Goal: Book appointment/travel/reservation

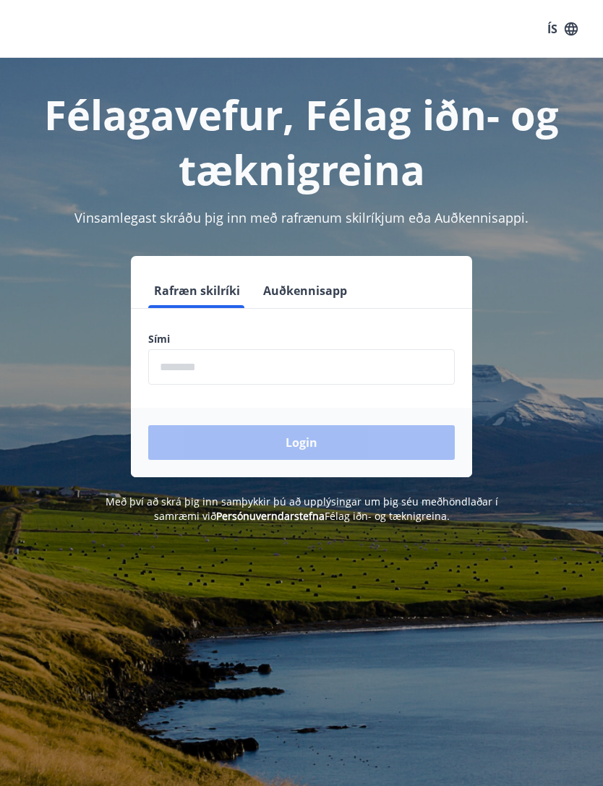
click at [364, 372] on input "phone" at bounding box center [301, 366] width 306 height 35
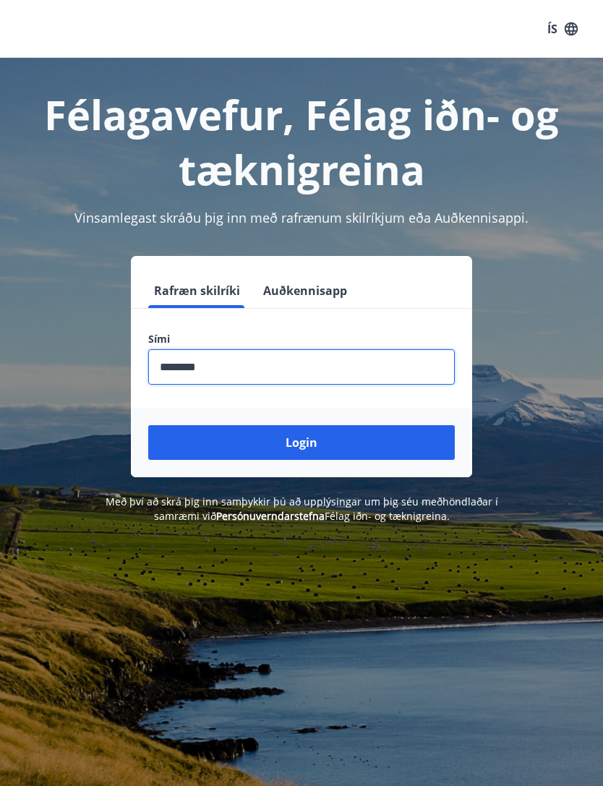
type input "********"
click at [431, 446] on button "Login" at bounding box center [301, 442] width 306 height 35
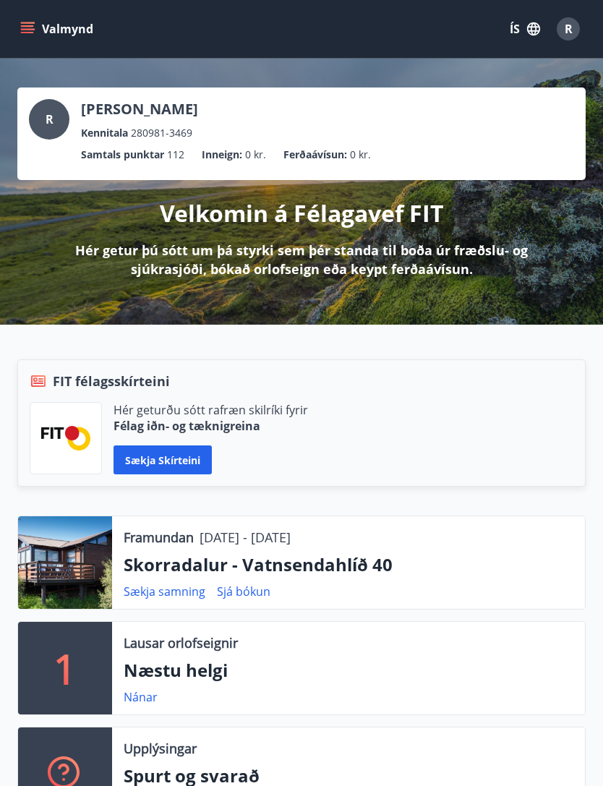
click at [51, 41] on button "Valmynd" at bounding box center [58, 29] width 82 height 26
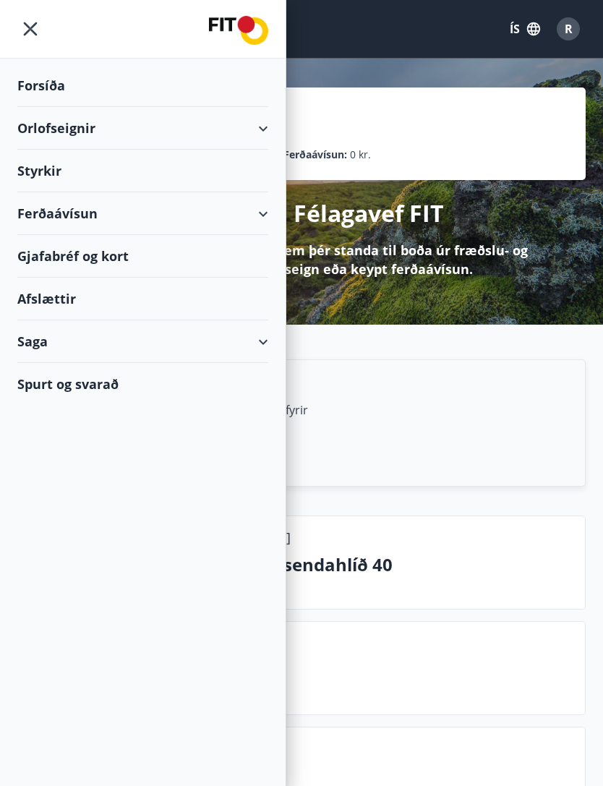
click at [39, 137] on div "Orlofseignir" at bounding box center [142, 128] width 251 height 43
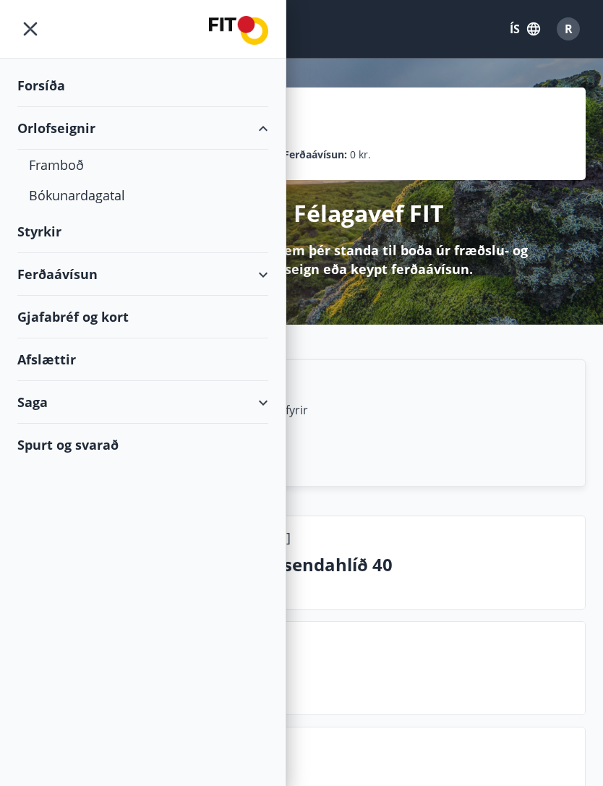
click at [36, 174] on div "Framboð" at bounding box center [143, 165] width 228 height 30
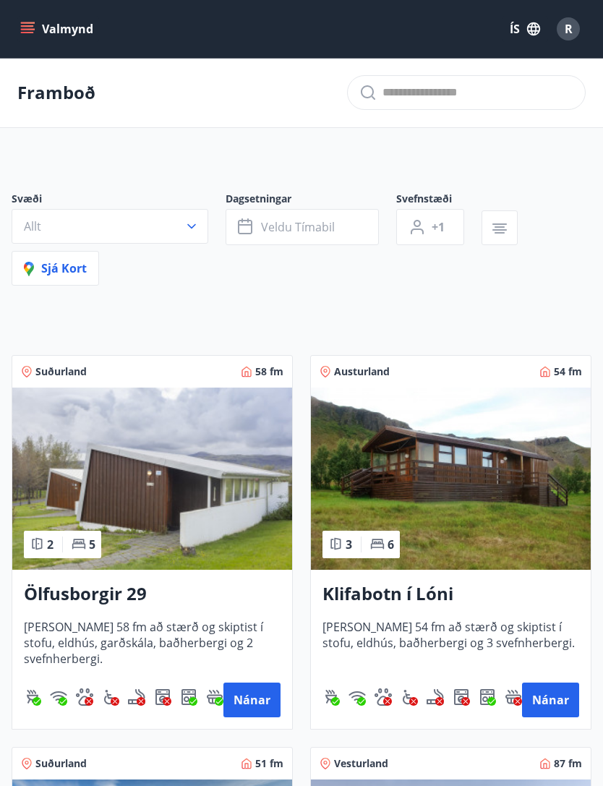
click at [45, 270] on span "Sjá kort" at bounding box center [55, 268] width 63 height 16
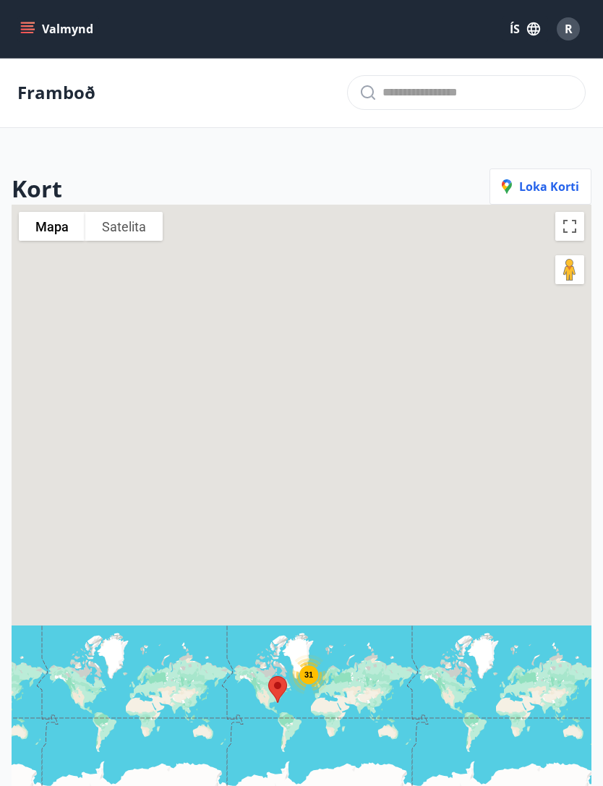
click at [560, 181] on span "Loka korti" at bounding box center [540, 187] width 77 height 16
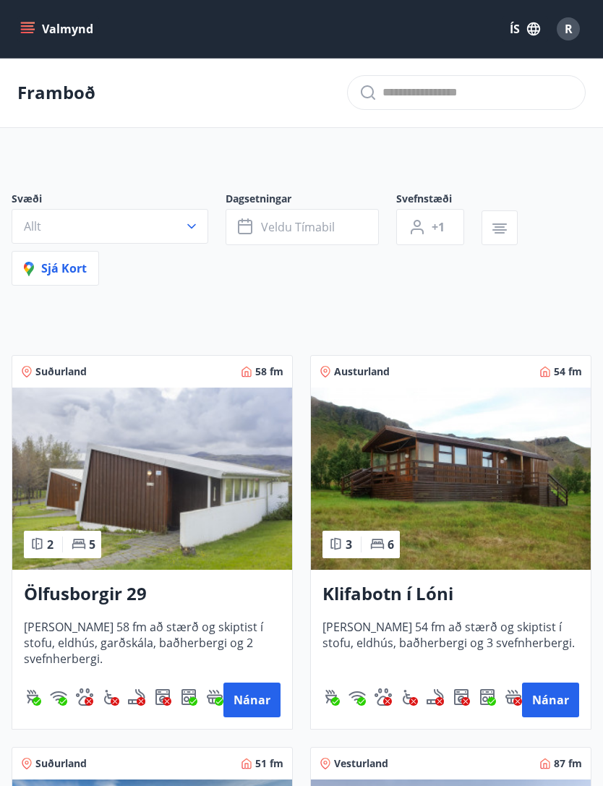
click at [72, 224] on button "Allt" at bounding box center [110, 226] width 197 height 35
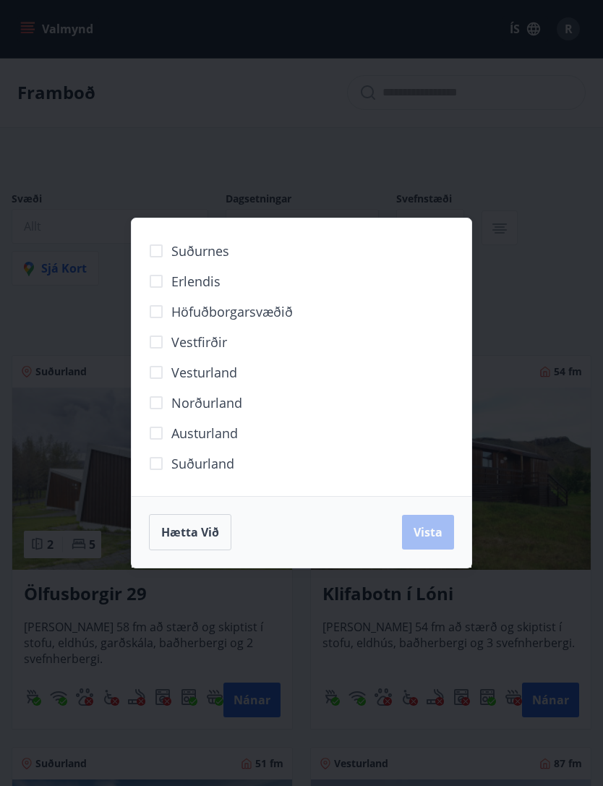
click at [562, 407] on div "Suðurnes Erlendis Höfuðborgarsvæðið [GEOGRAPHIC_DATA] [GEOGRAPHIC_DATA] [GEOGRA…" at bounding box center [301, 393] width 603 height 786
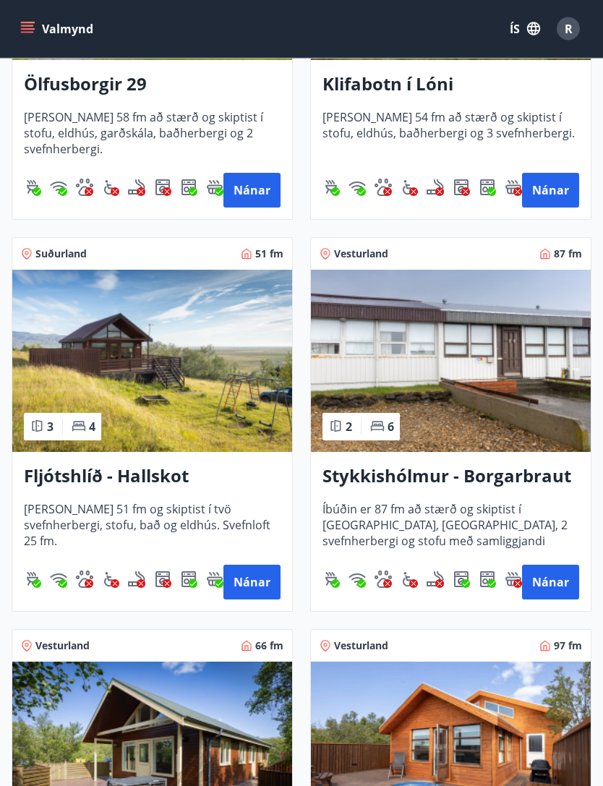
scroll to position [510, 0]
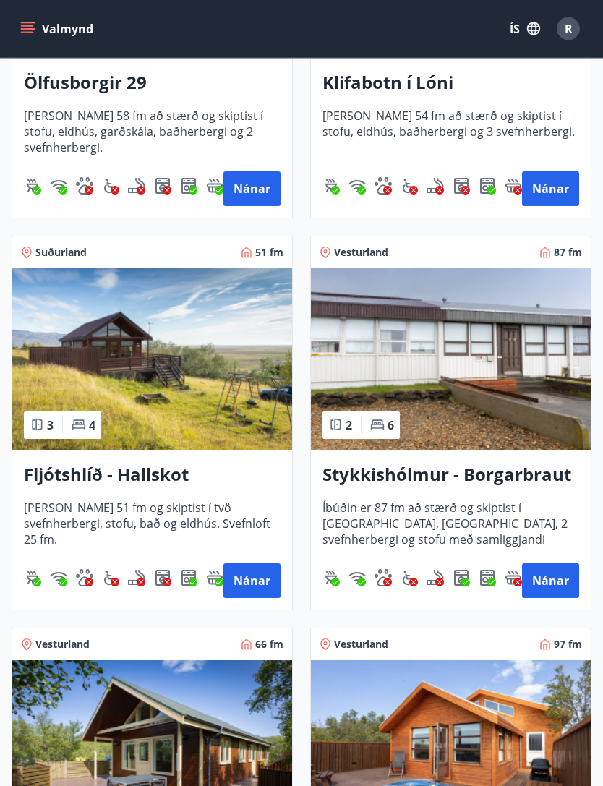
click at [215, 358] on img at bounding box center [152, 360] width 280 height 182
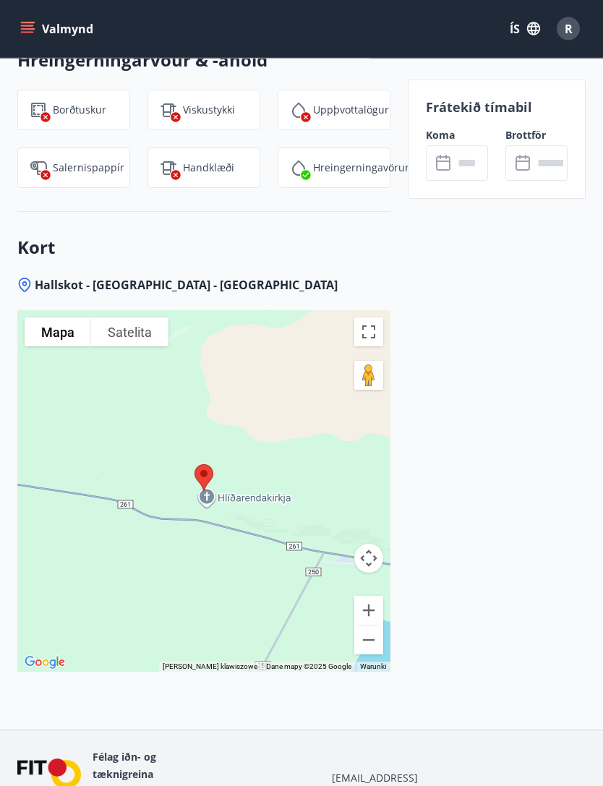
scroll to position [1609, 0]
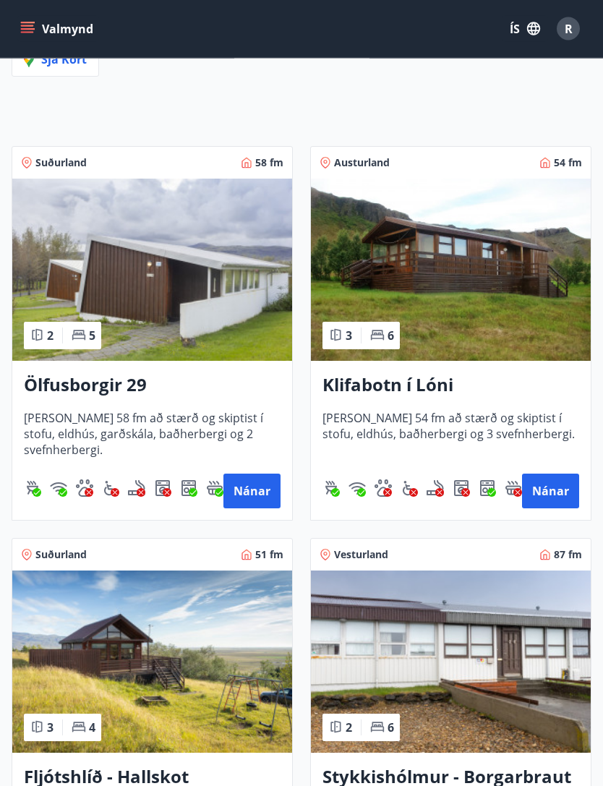
scroll to position [212, 0]
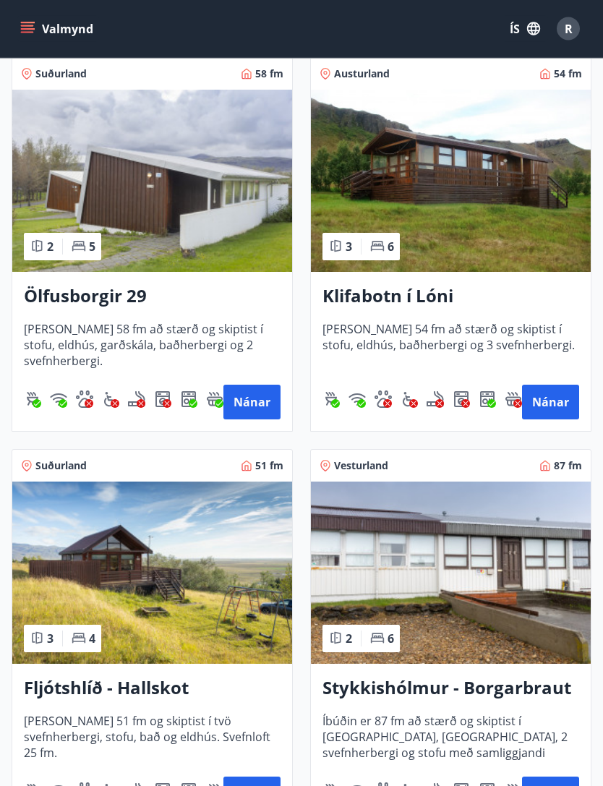
click at [117, 170] on img at bounding box center [152, 181] width 280 height 182
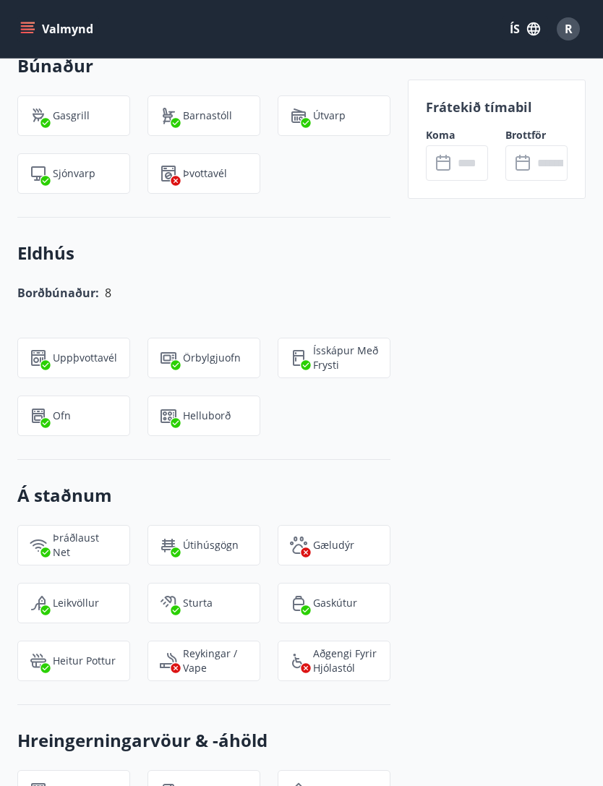
scroll to position [51, 0]
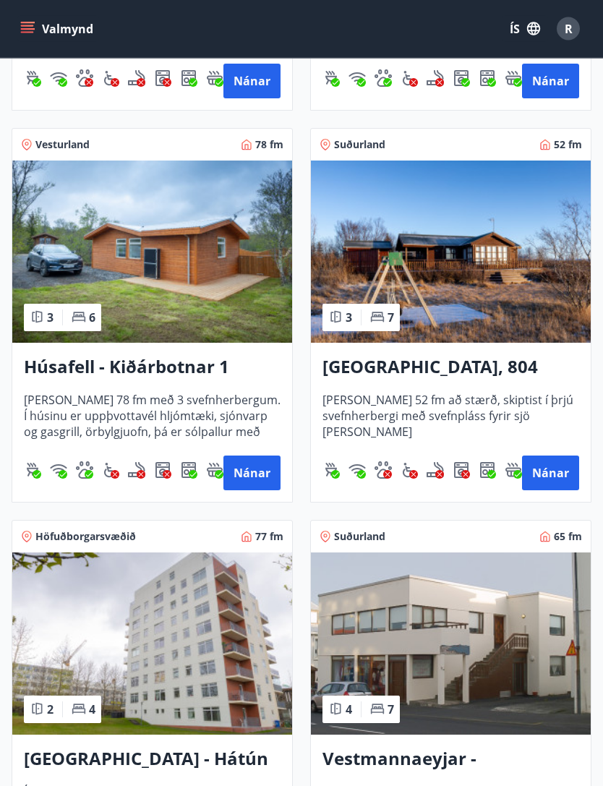
scroll to position [1403, 0]
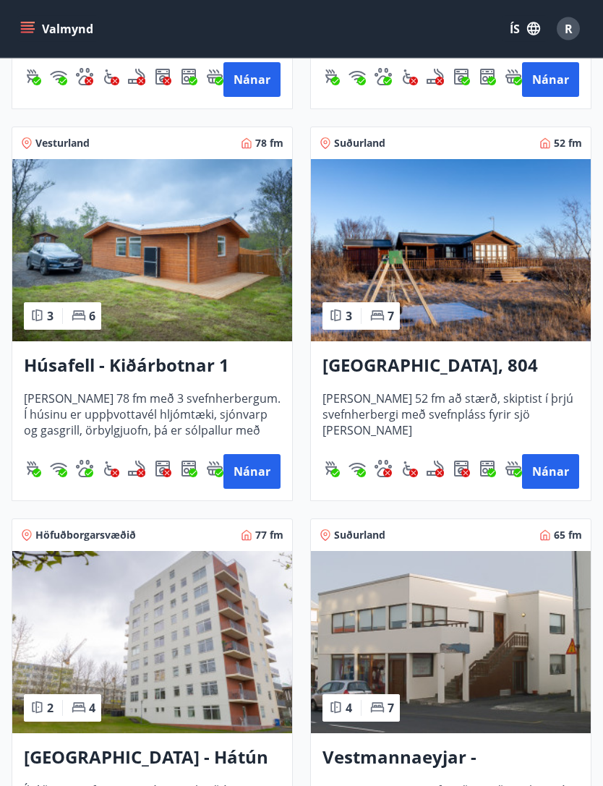
click at [513, 263] on img at bounding box center [451, 251] width 280 height 182
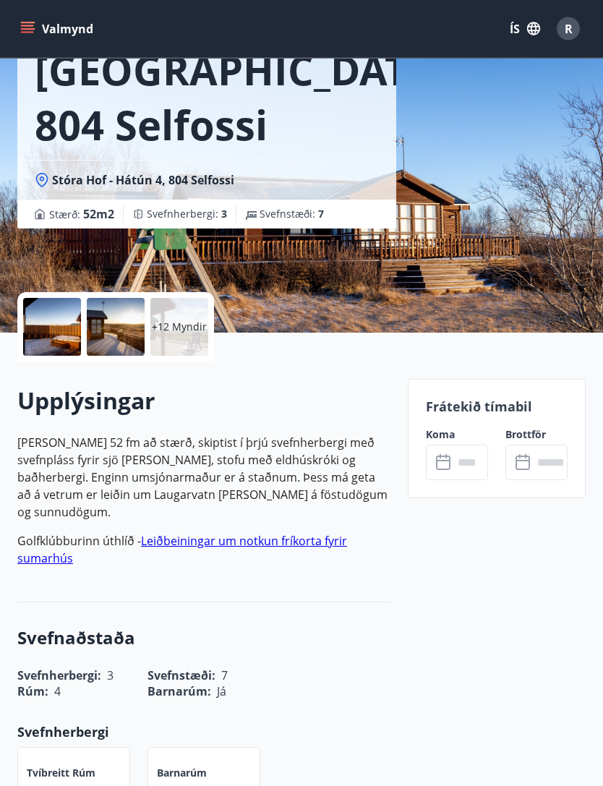
click at [465, 461] on input "text" at bounding box center [470, 462] width 35 height 35
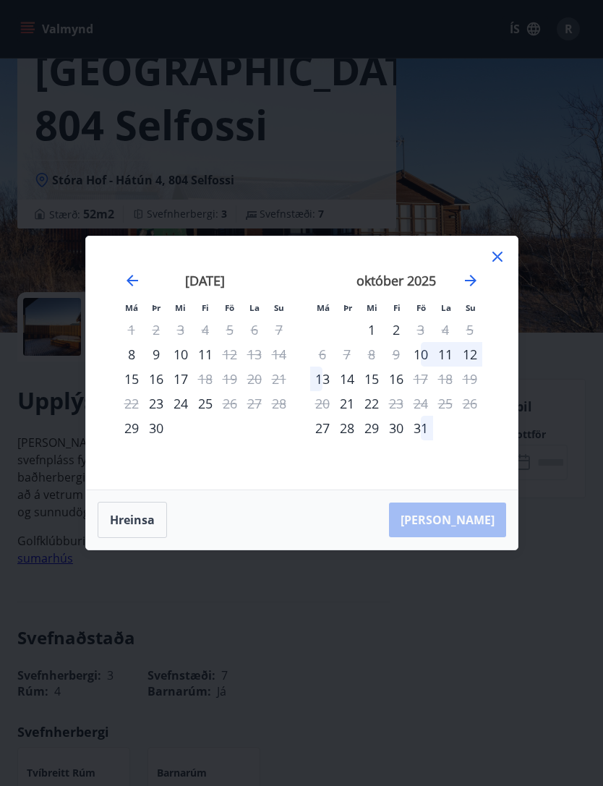
click at [497, 265] on icon at bounding box center [497, 256] width 17 height 17
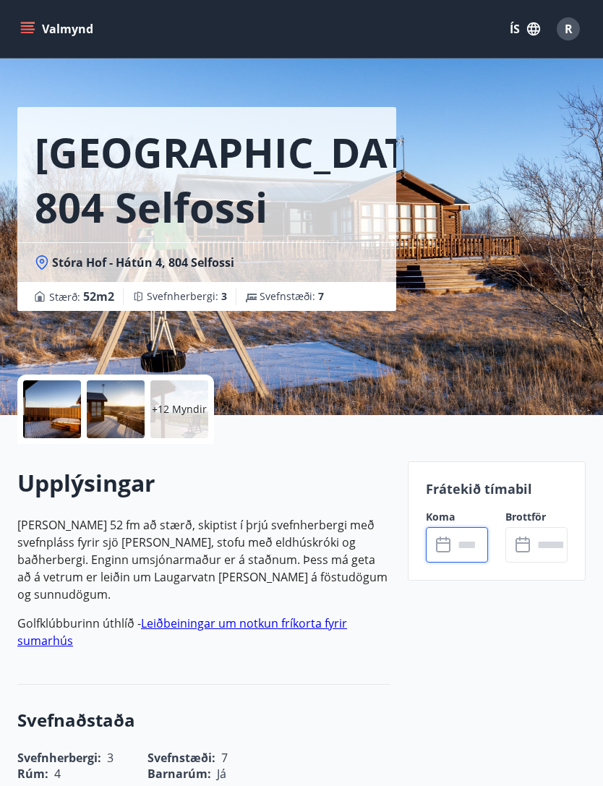
scroll to position [0, 0]
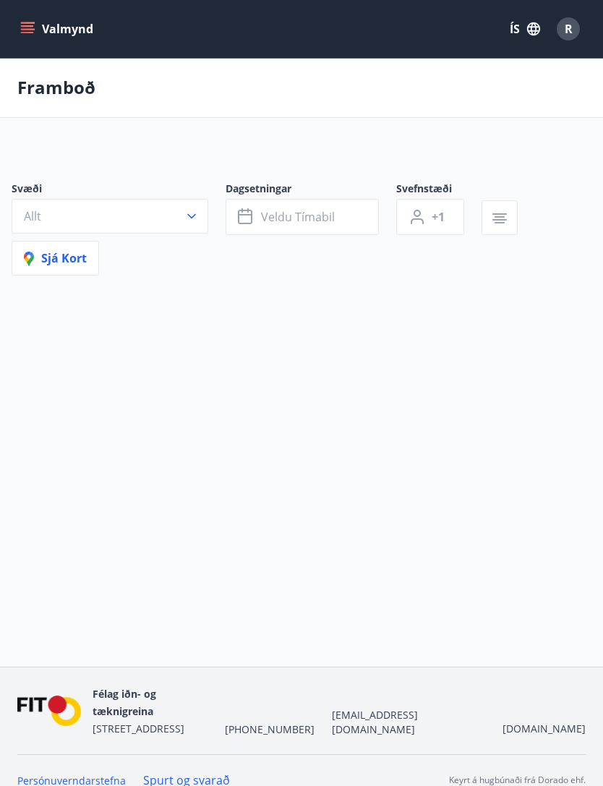
scroll to position [48, 0]
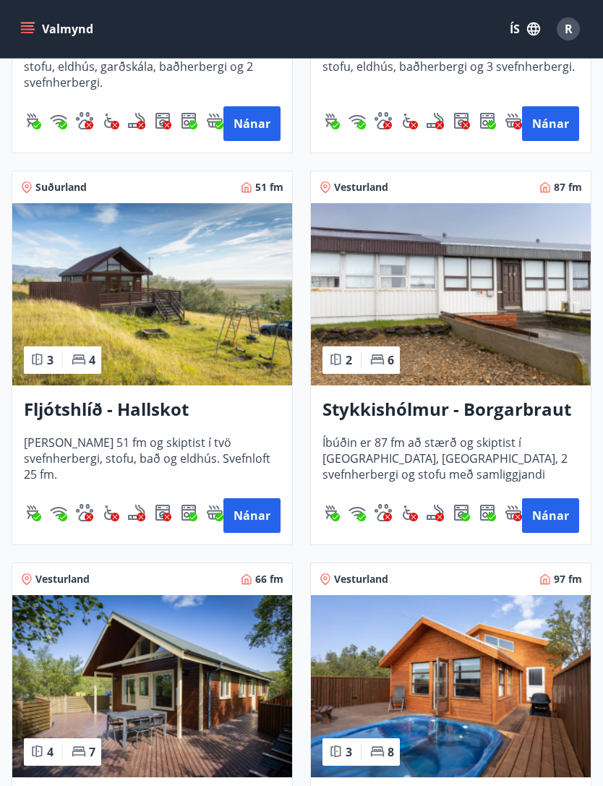
click at [105, 280] on img at bounding box center [152, 294] width 280 height 182
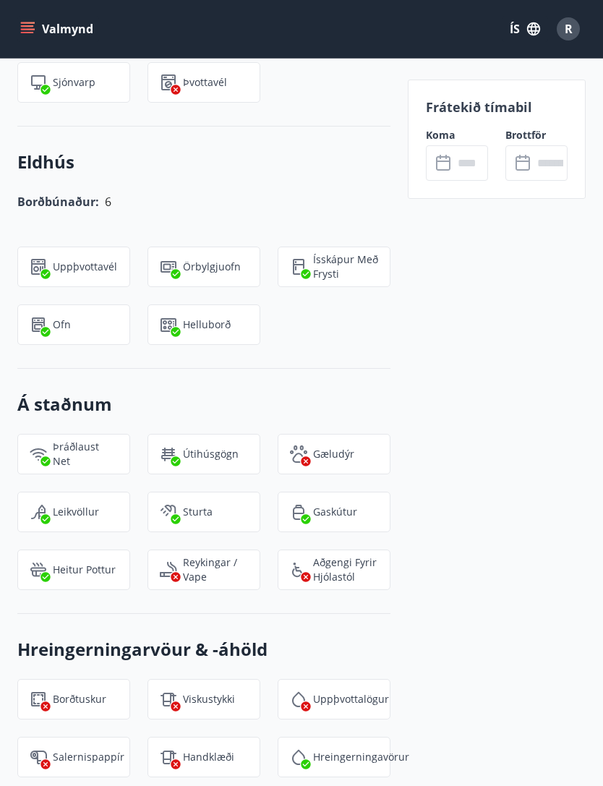
scroll to position [1016, 0]
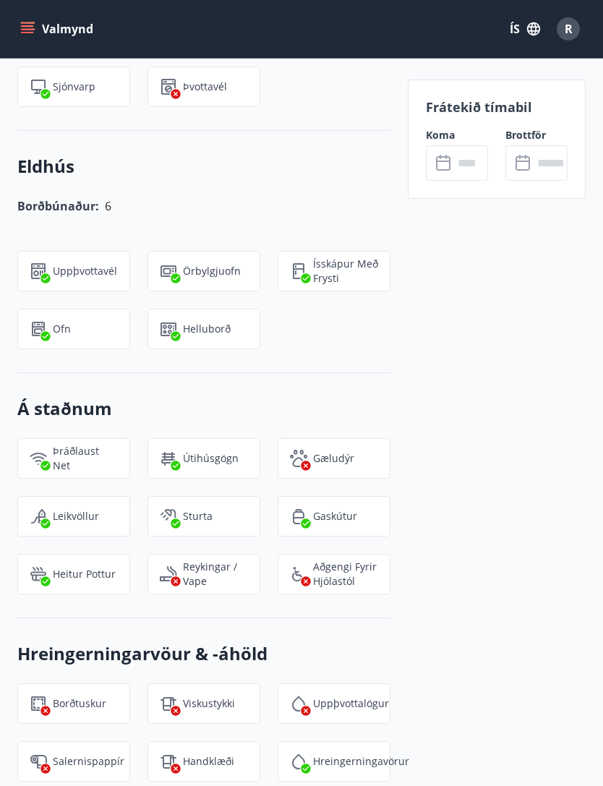
click at [460, 179] on input "text" at bounding box center [470, 162] width 35 height 35
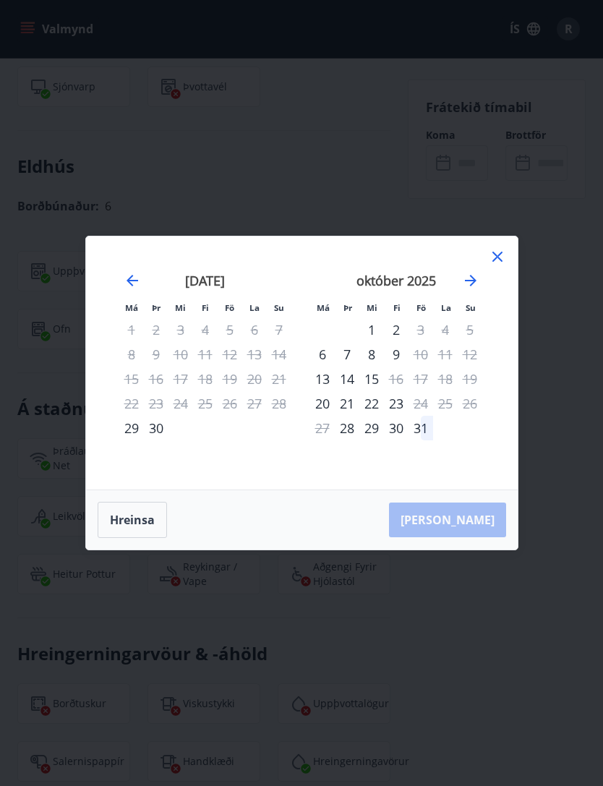
click at [498, 265] on icon at bounding box center [497, 256] width 17 height 17
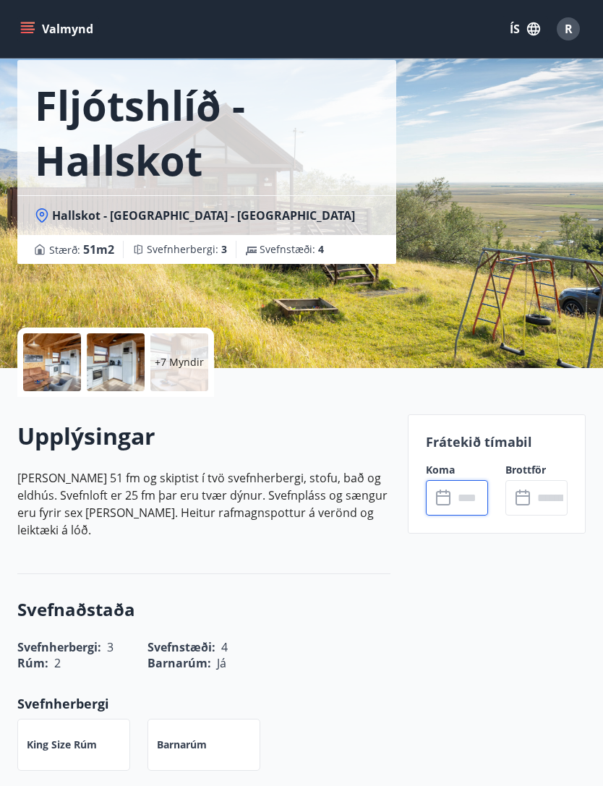
scroll to position [0, 0]
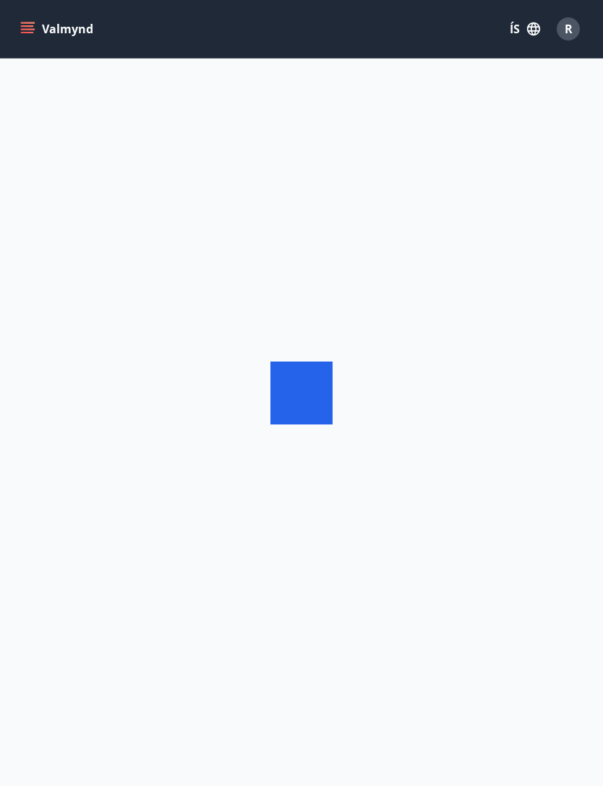
scroll to position [48, 0]
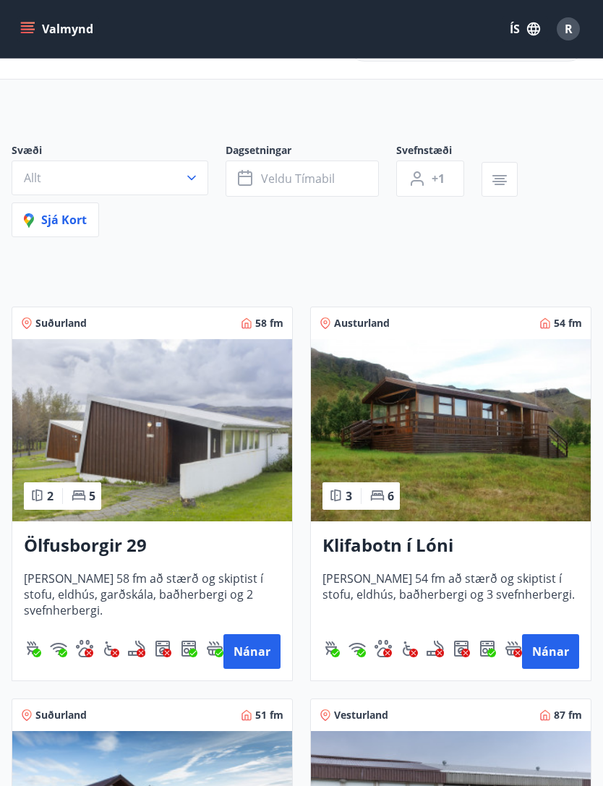
click at [292, 186] on button "Veldu tímabil" at bounding box center [302, 178] width 153 height 36
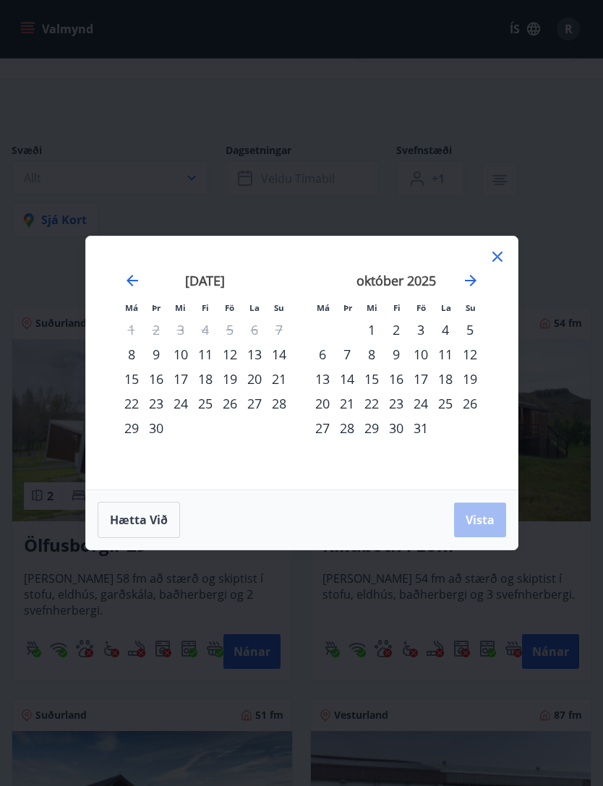
click at [409, 375] on div "17" at bounding box center [420, 378] width 25 height 25
click at [464, 379] on div "19" at bounding box center [470, 378] width 25 height 25
click at [471, 513] on span "Vista" at bounding box center [479, 520] width 29 height 16
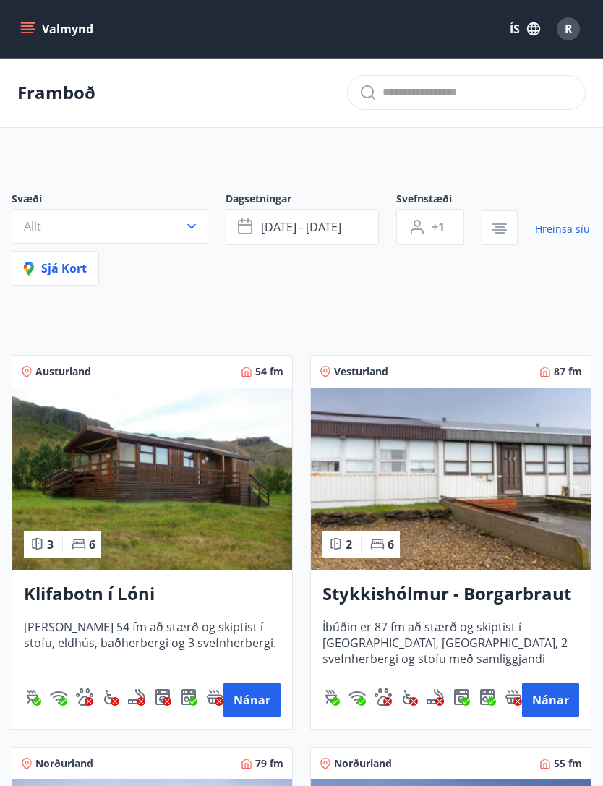
click at [282, 224] on span "[DATE] - [DATE]" at bounding box center [301, 227] width 80 height 16
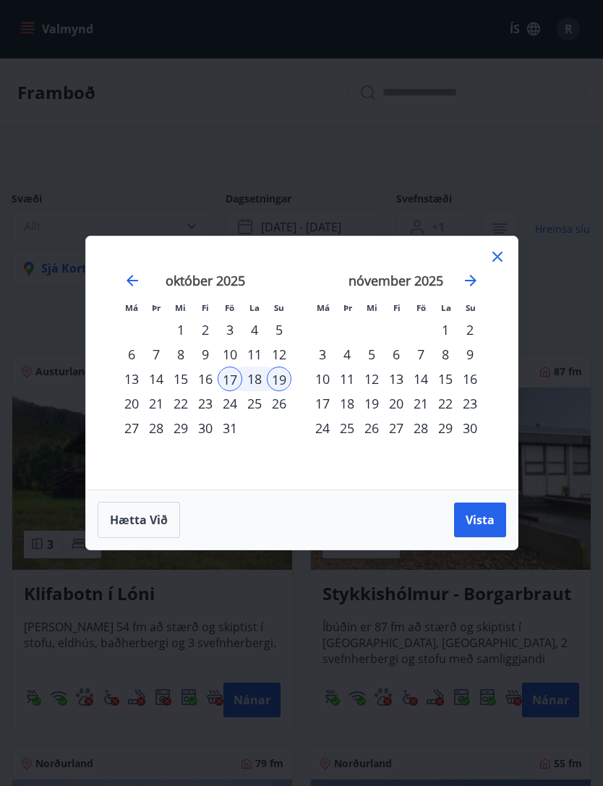
click at [205, 384] on div "16" at bounding box center [205, 378] width 25 height 25
click at [122, 409] on div "20" at bounding box center [131, 403] width 25 height 25
click at [493, 518] on span "Vista" at bounding box center [479, 520] width 29 height 16
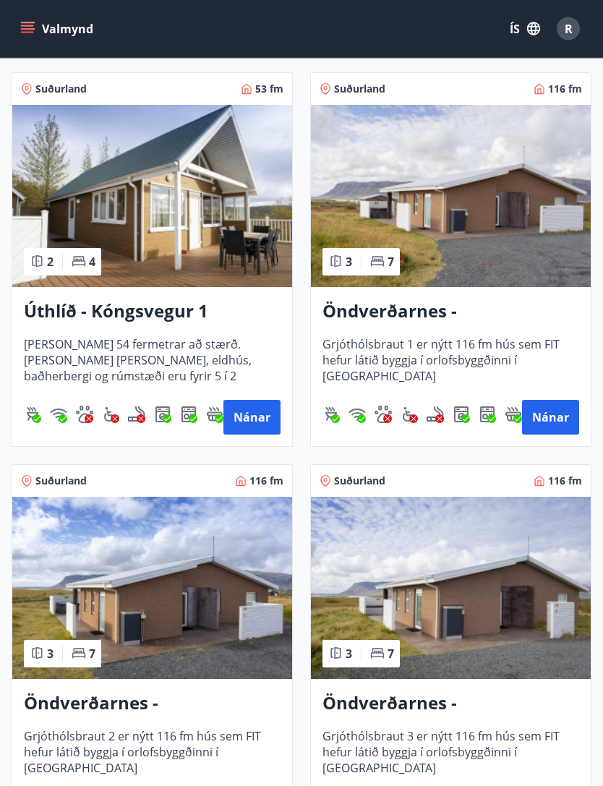
scroll to position [1851, 0]
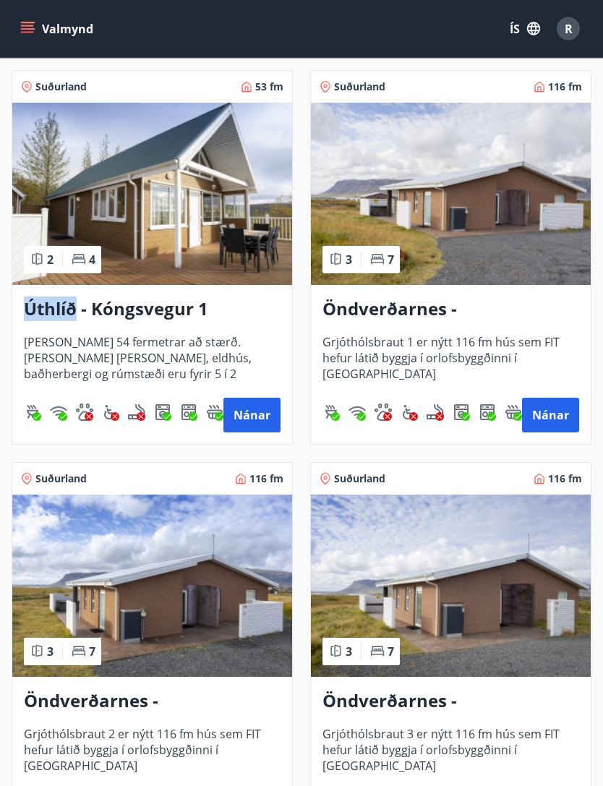
click at [251, 411] on button "Nánar" at bounding box center [251, 415] width 57 height 35
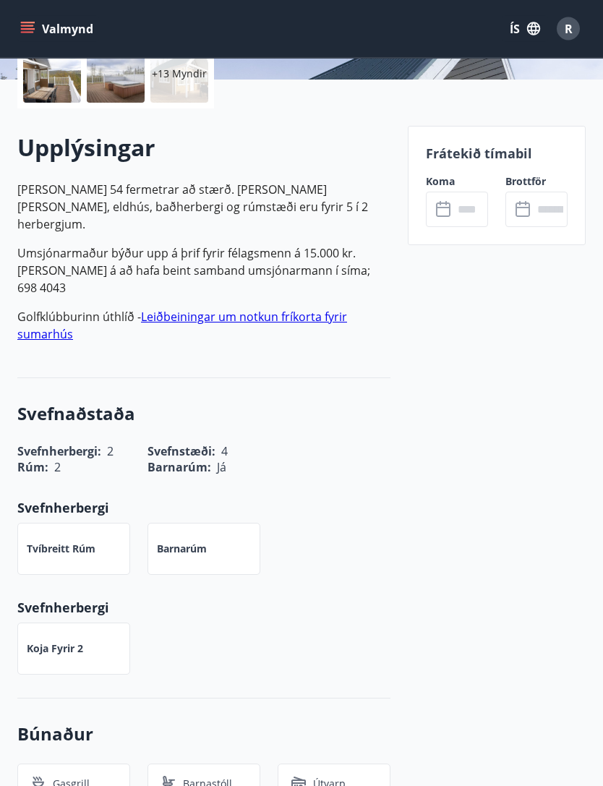
scroll to position [354, 0]
click at [464, 217] on input "text" at bounding box center [470, 209] width 35 height 35
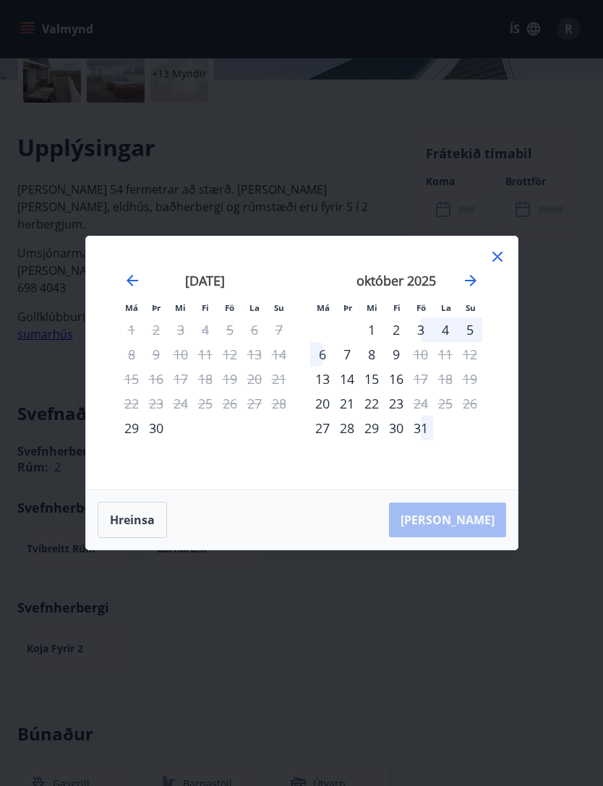
click at [400, 391] on div "16" at bounding box center [396, 378] width 25 height 25
click at [328, 416] on div "20" at bounding box center [322, 403] width 25 height 25
click at [422, 391] on div "17" at bounding box center [420, 378] width 25 height 25
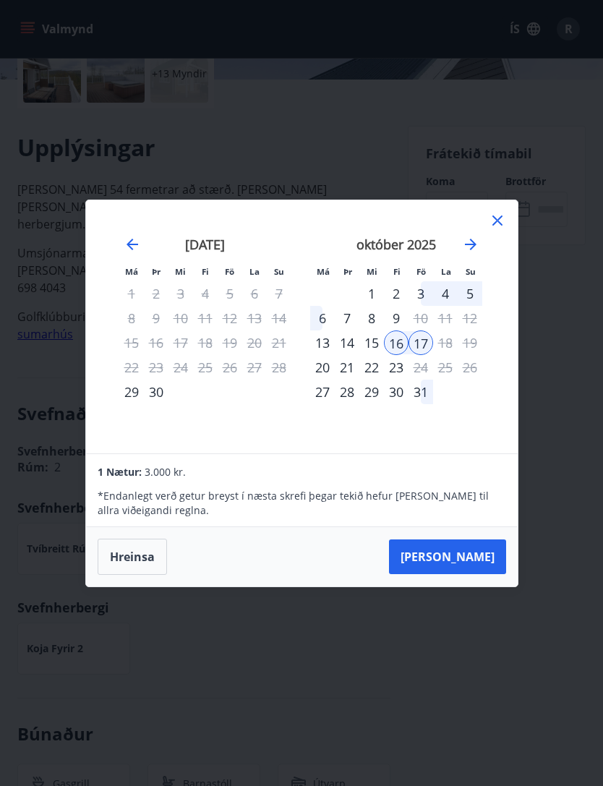
click at [395, 355] on div "16" at bounding box center [396, 342] width 25 height 25
click at [429, 355] on div "17" at bounding box center [420, 342] width 25 height 25
click at [426, 355] on div "17" at bounding box center [420, 342] width 25 height 25
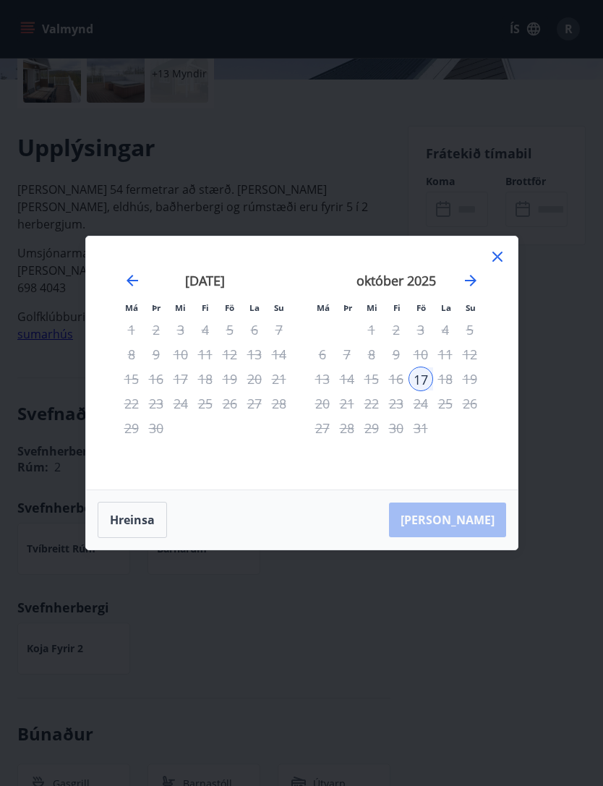
click at [399, 391] on div "16" at bounding box center [396, 378] width 25 height 25
click at [427, 391] on div "17" at bounding box center [420, 378] width 25 height 25
click at [477, 289] on icon "Move forward to switch to the next month." at bounding box center [470, 280] width 17 height 17
click at [129, 289] on icon "Move backward to switch to the previous month." at bounding box center [132, 280] width 17 height 17
click at [469, 289] on icon "Move forward to switch to the next month." at bounding box center [470, 280] width 17 height 17
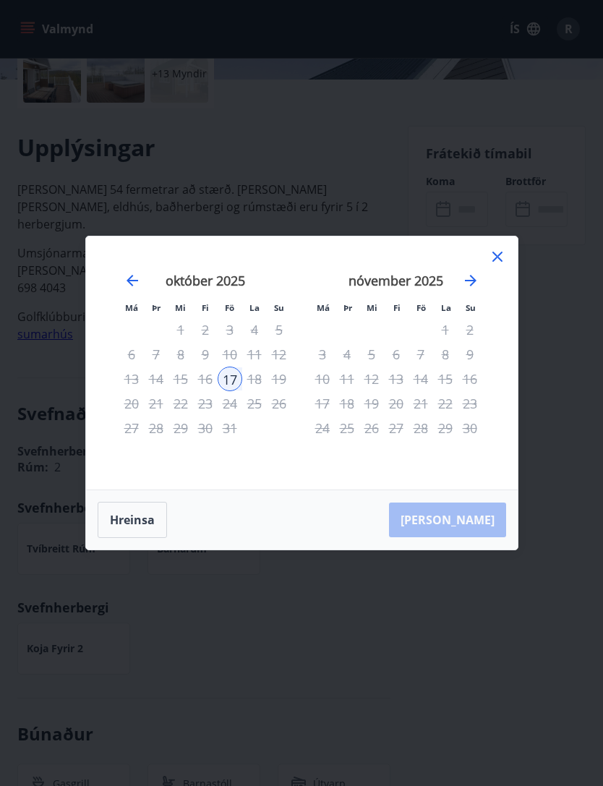
click at [472, 289] on icon "Move forward to switch to the next month." at bounding box center [470, 280] width 17 height 17
click at [475, 289] on icon "Move forward to switch to the next month." at bounding box center [470, 280] width 17 height 17
click at [153, 309] on div "desember 2025" at bounding box center [205, 286] width 172 height 64
click at [503, 265] on icon at bounding box center [497, 256] width 17 height 17
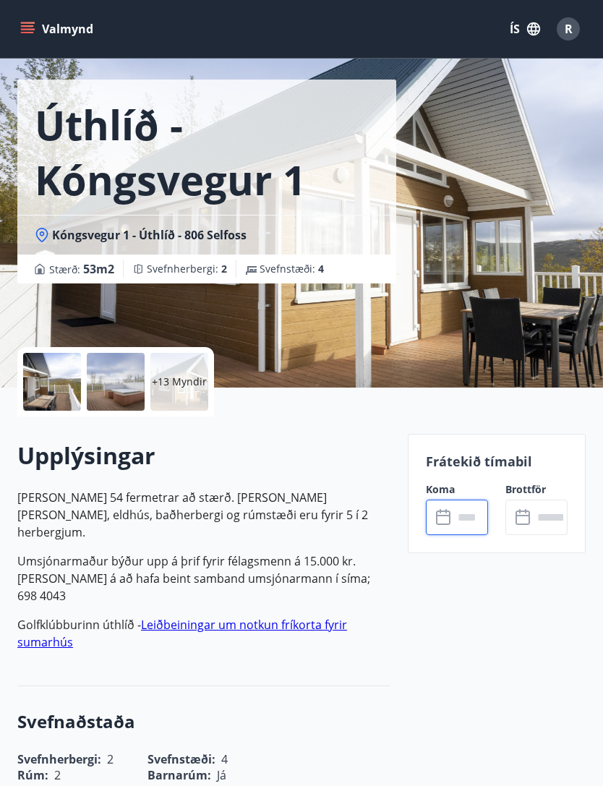
scroll to position [0, 0]
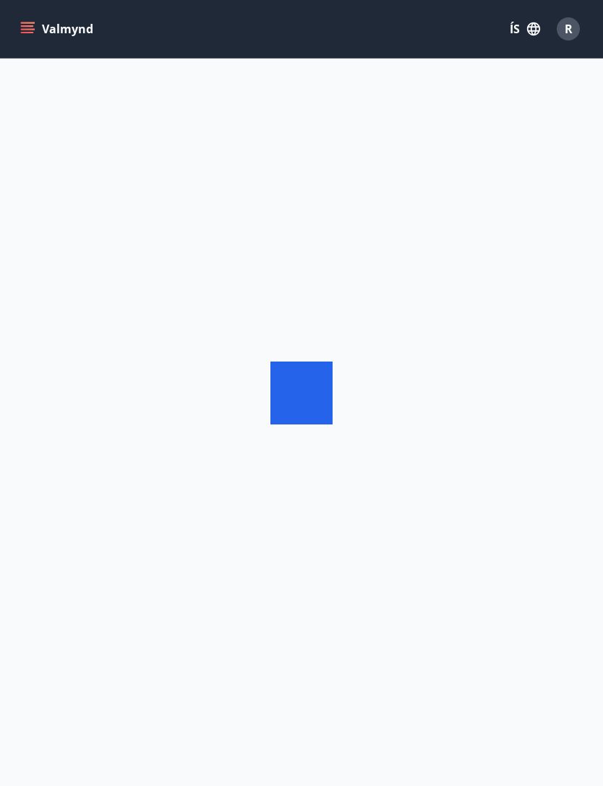
scroll to position [48, 0]
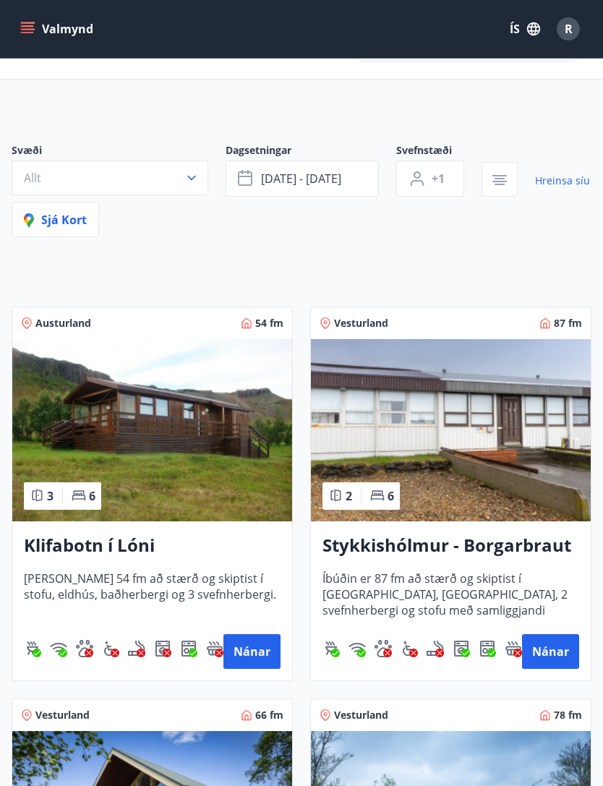
click at [252, 179] on icon "button" at bounding box center [245, 178] width 14 height 14
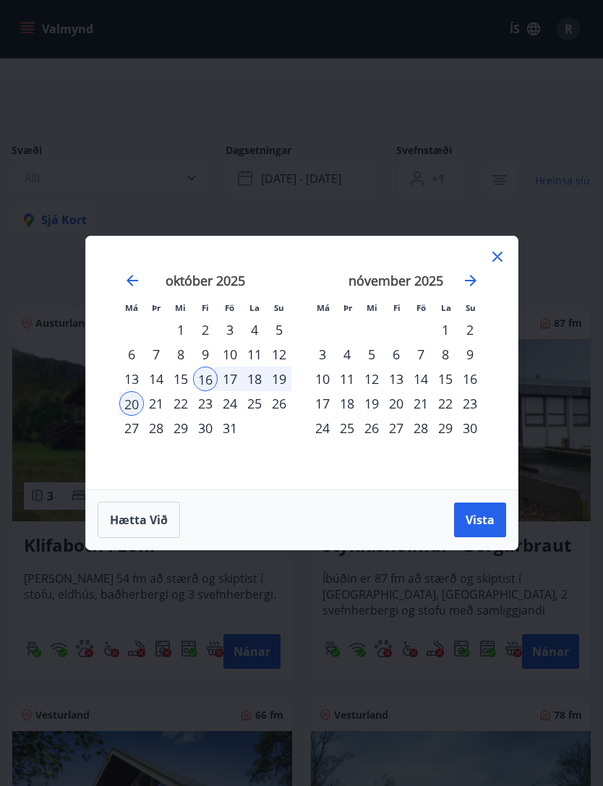
click at [201, 372] on div "16" at bounding box center [205, 378] width 25 height 25
click at [129, 395] on div "20" at bounding box center [131, 403] width 25 height 25
click at [484, 529] on button "Vista" at bounding box center [480, 519] width 52 height 35
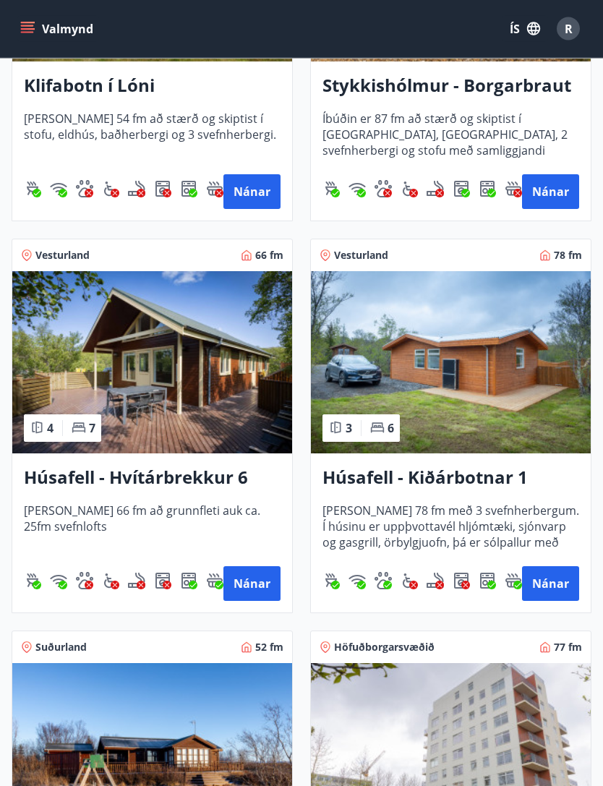
scroll to position [544, 0]
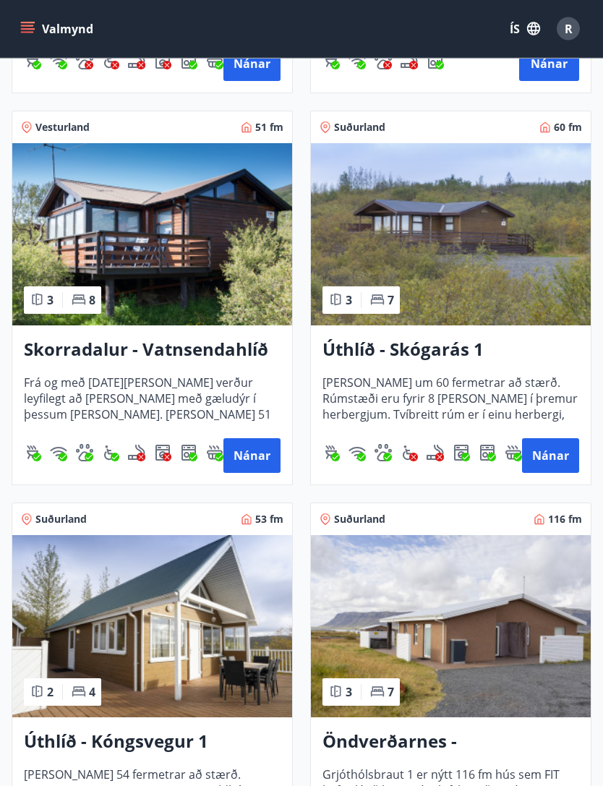
click at [551, 454] on button "Nánar" at bounding box center [550, 456] width 57 height 35
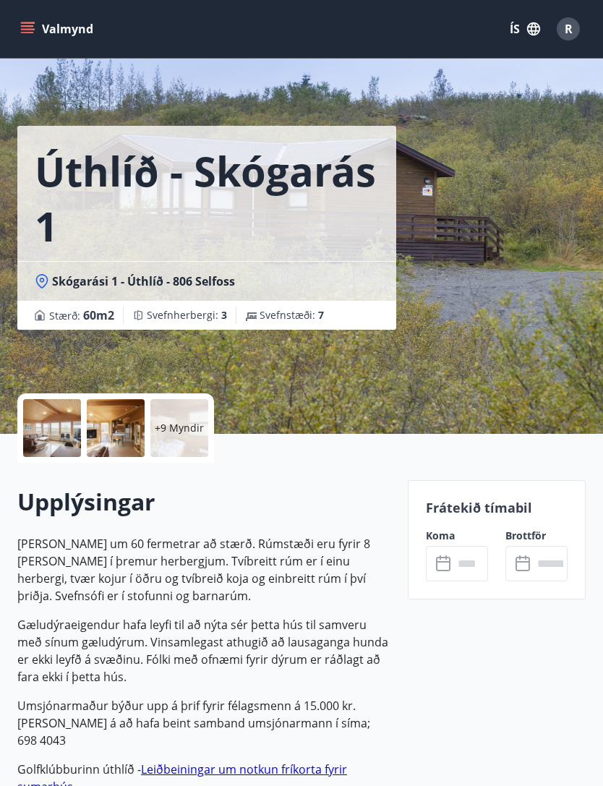
click at [473, 565] on input "text" at bounding box center [470, 563] width 35 height 35
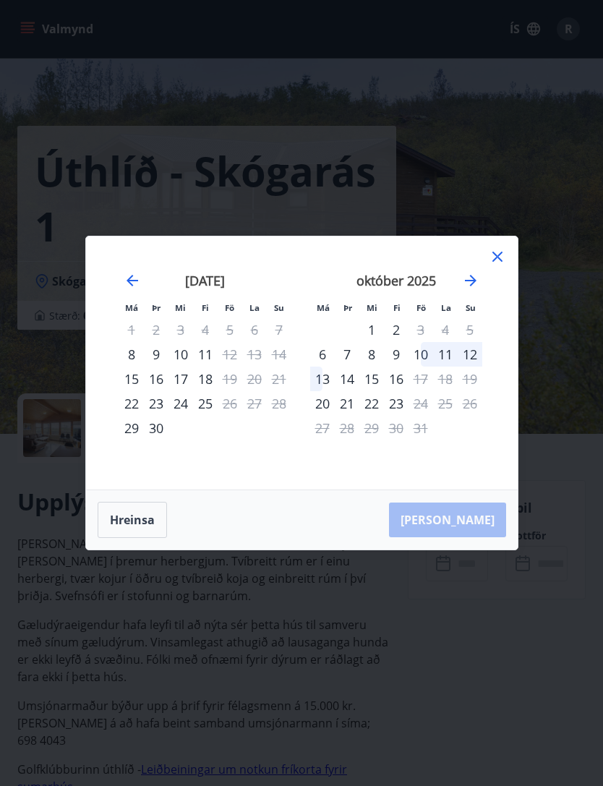
click at [492, 265] on icon at bounding box center [497, 256] width 17 height 17
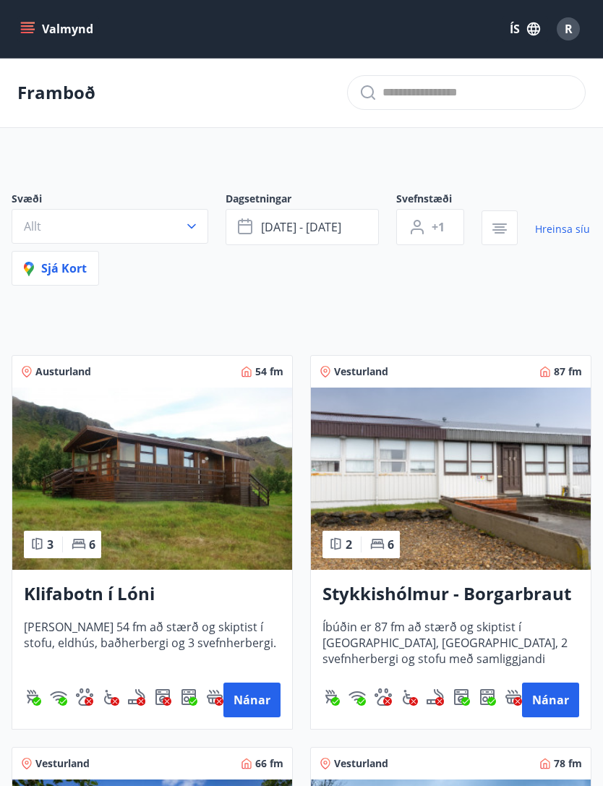
click at [257, 232] on button "[DATE] - [DATE]" at bounding box center [302, 227] width 153 height 36
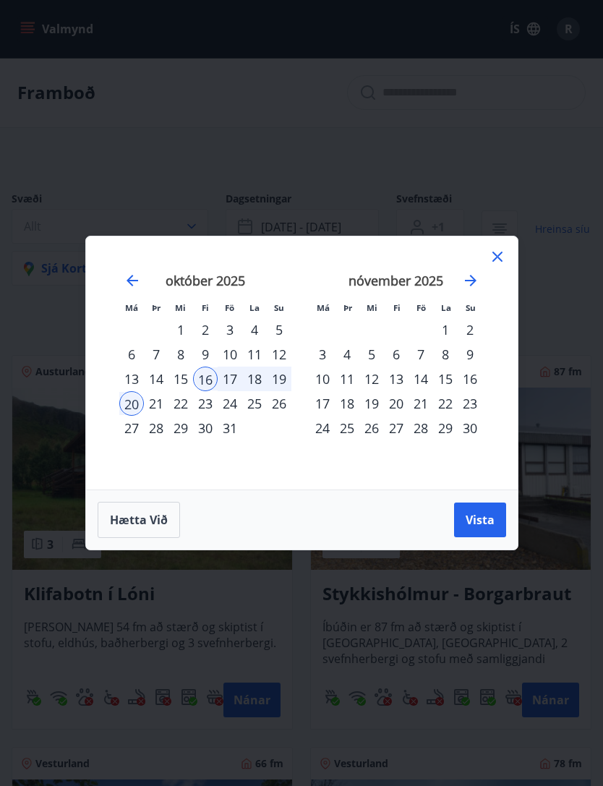
click at [199, 382] on div "16" at bounding box center [205, 378] width 25 height 25
click at [129, 402] on div "20" at bounding box center [131, 403] width 25 height 25
click at [483, 523] on span "Vista" at bounding box center [479, 520] width 29 height 16
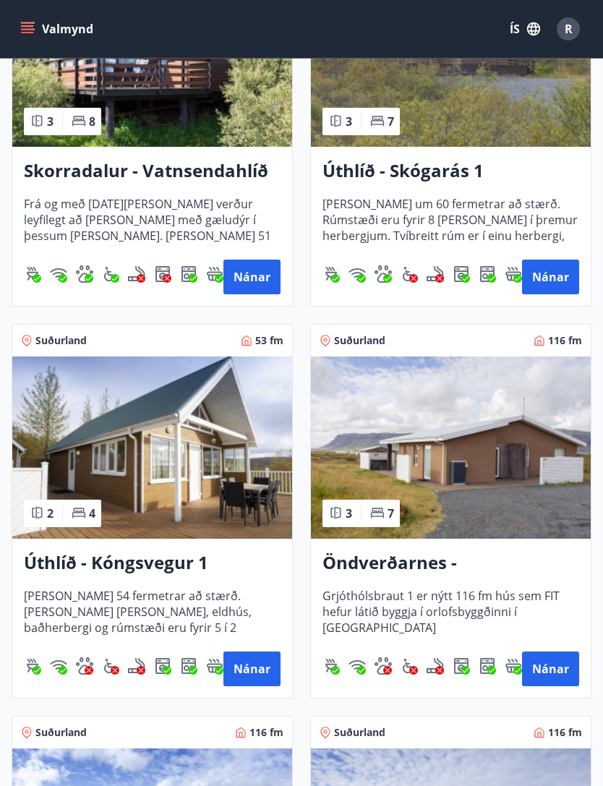
scroll to position [1630, 0]
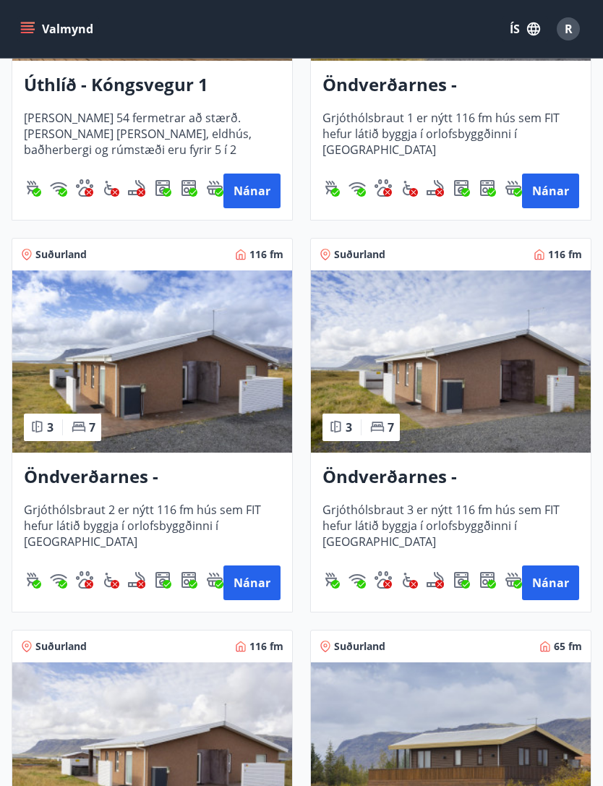
click at [550, 580] on button "Nánar" at bounding box center [550, 582] width 57 height 35
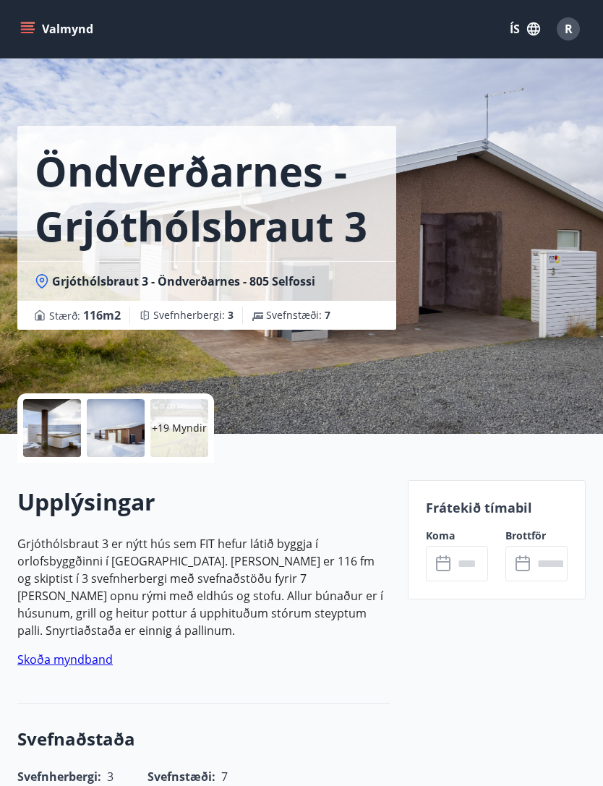
click at [464, 562] on input "text" at bounding box center [470, 563] width 35 height 35
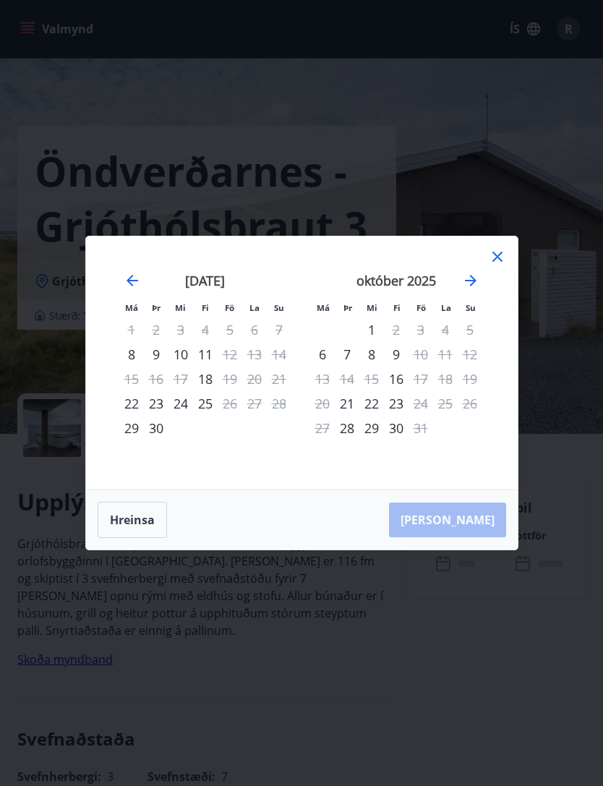
click at [493, 265] on icon at bounding box center [497, 256] width 17 height 17
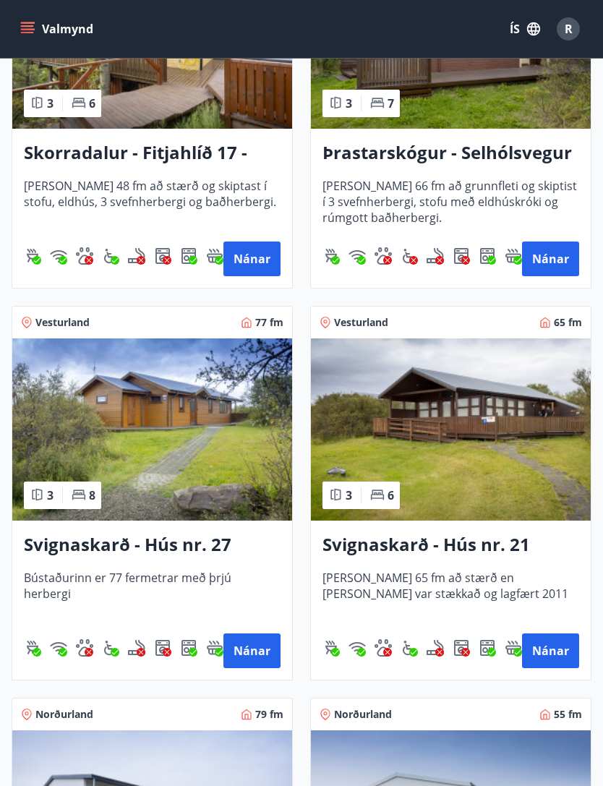
scroll to position [3185, 0]
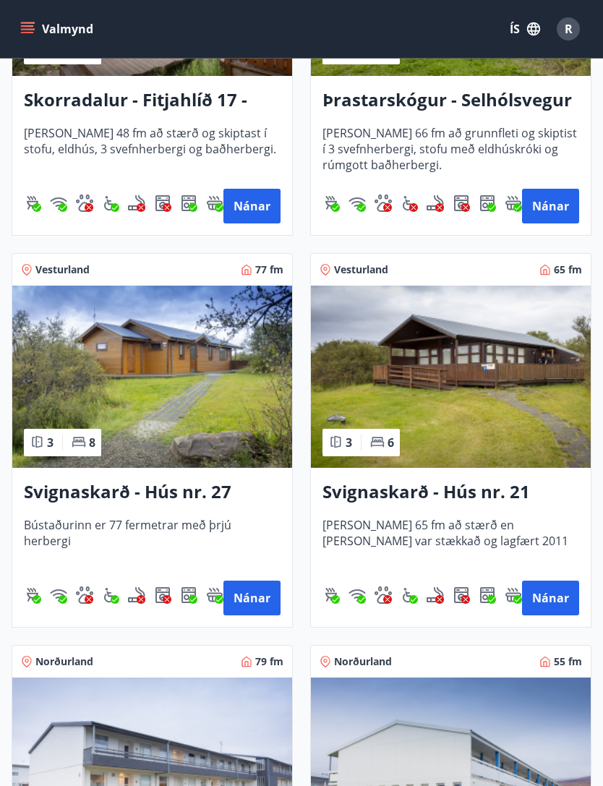
click at [555, 597] on button "Nánar" at bounding box center [550, 597] width 57 height 35
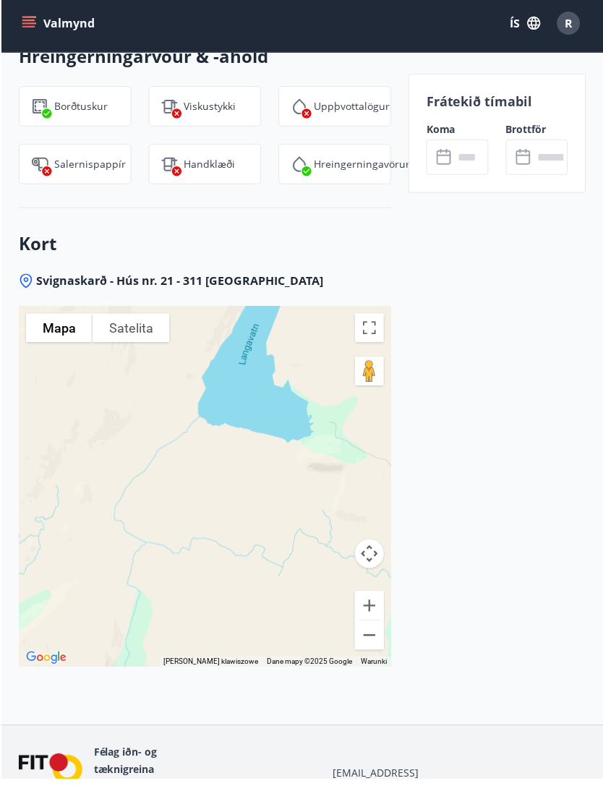
scroll to position [1726, 0]
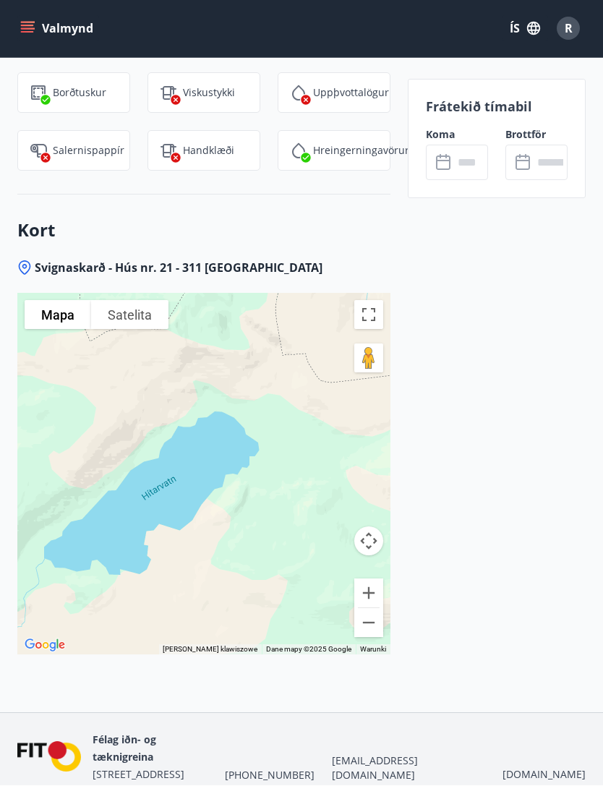
click at [372, 620] on button "Pomniejsz" at bounding box center [368, 623] width 29 height 29
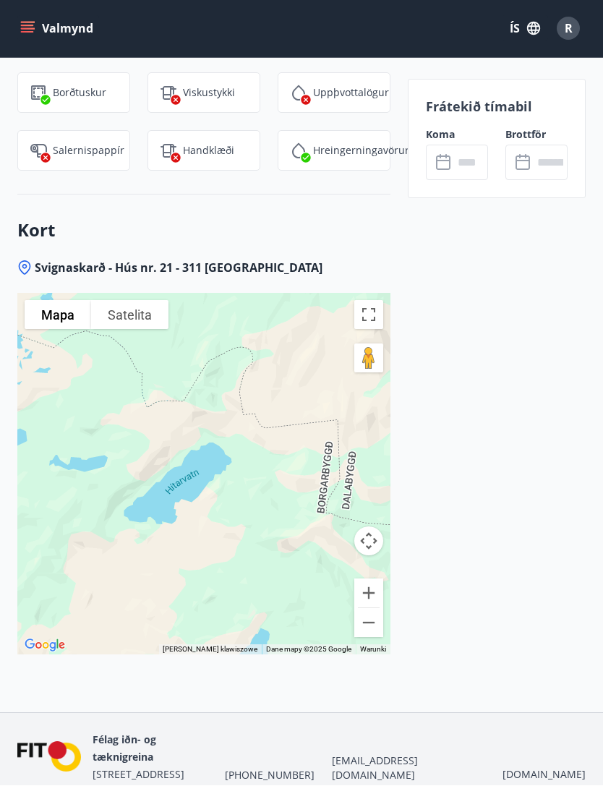
click at [375, 622] on button "Pomniejsz" at bounding box center [368, 623] width 29 height 29
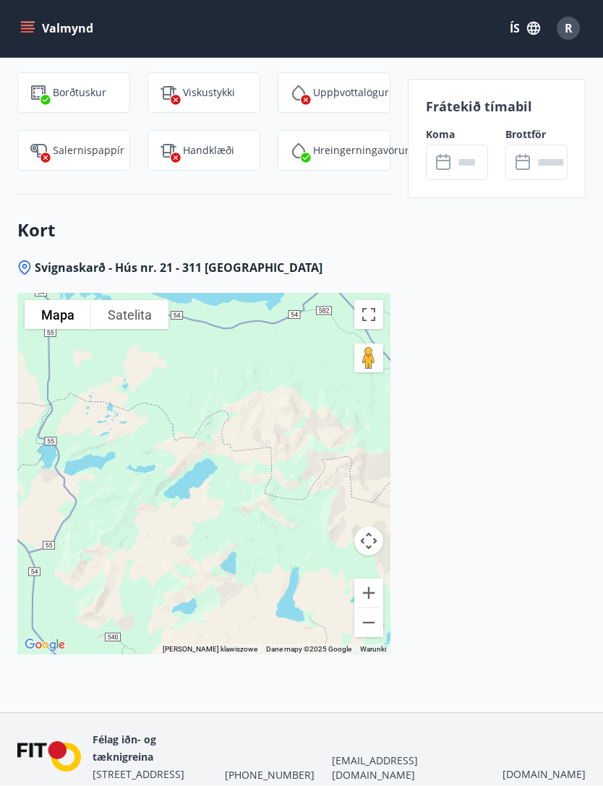
click at [376, 622] on button "Pomniejsz" at bounding box center [368, 623] width 29 height 29
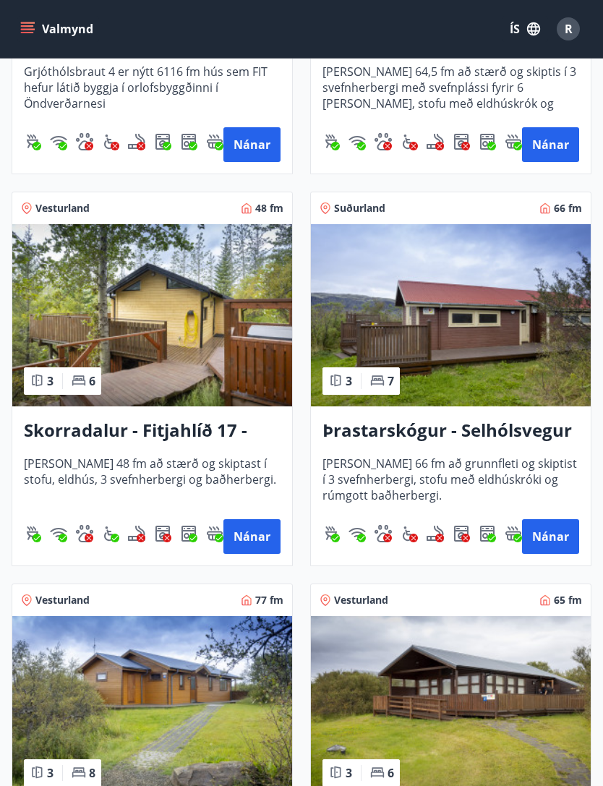
scroll to position [2903, 0]
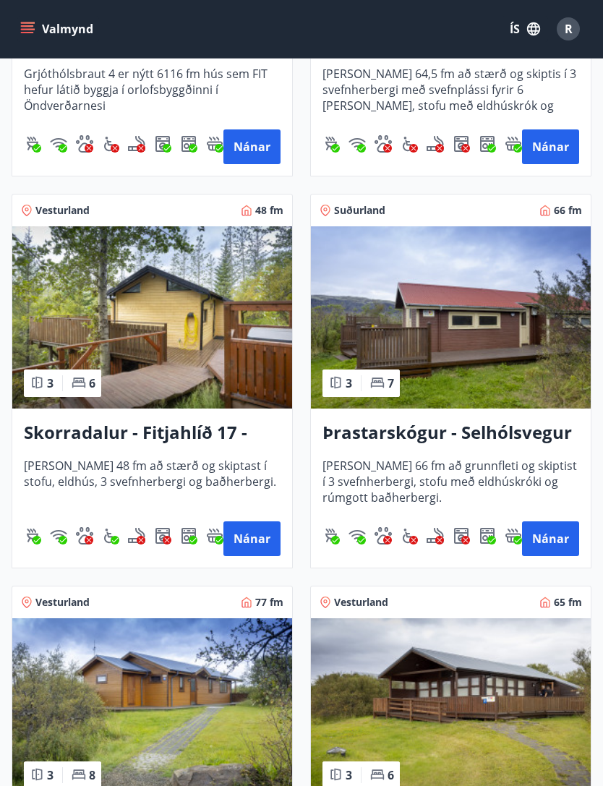
click at [497, 314] on img at bounding box center [451, 317] width 280 height 182
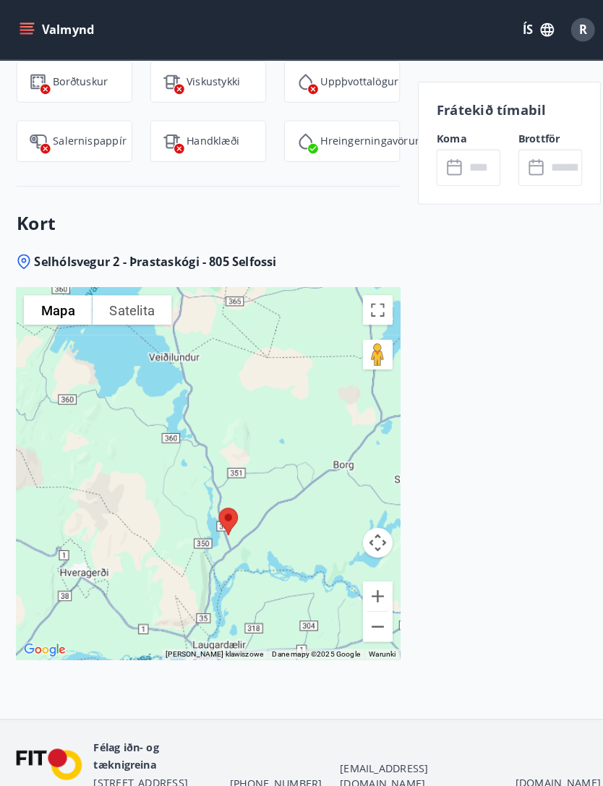
scroll to position [1720, 0]
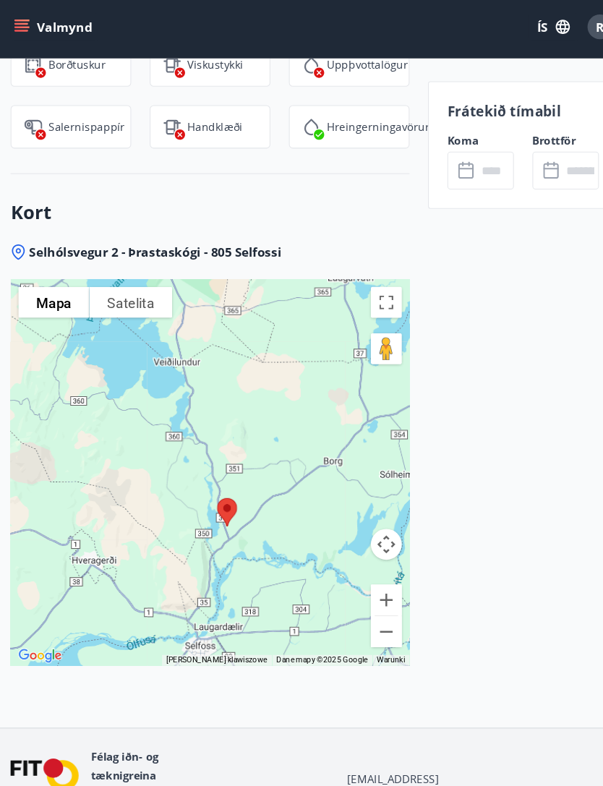
click at [365, 590] on button "Pomniejsz" at bounding box center [368, 594] width 29 height 29
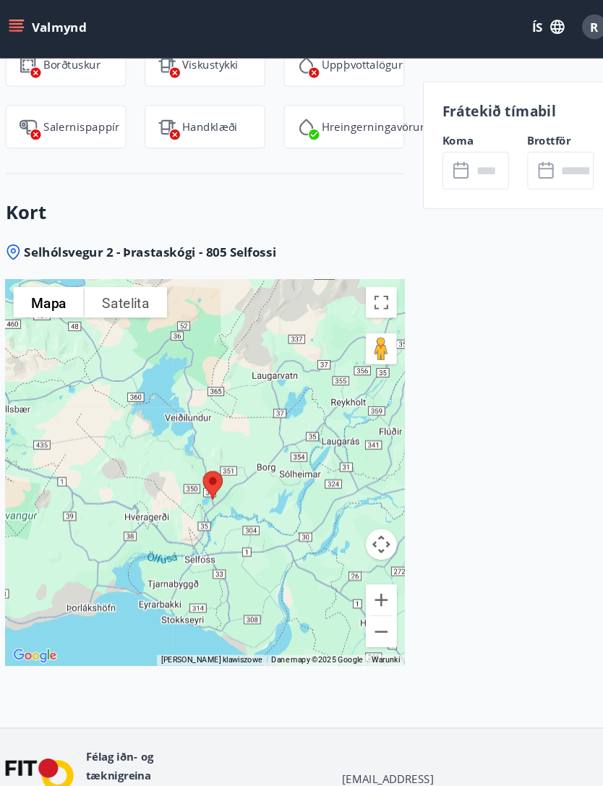
click at [453, 156] on input "text" at bounding box center [470, 162] width 35 height 35
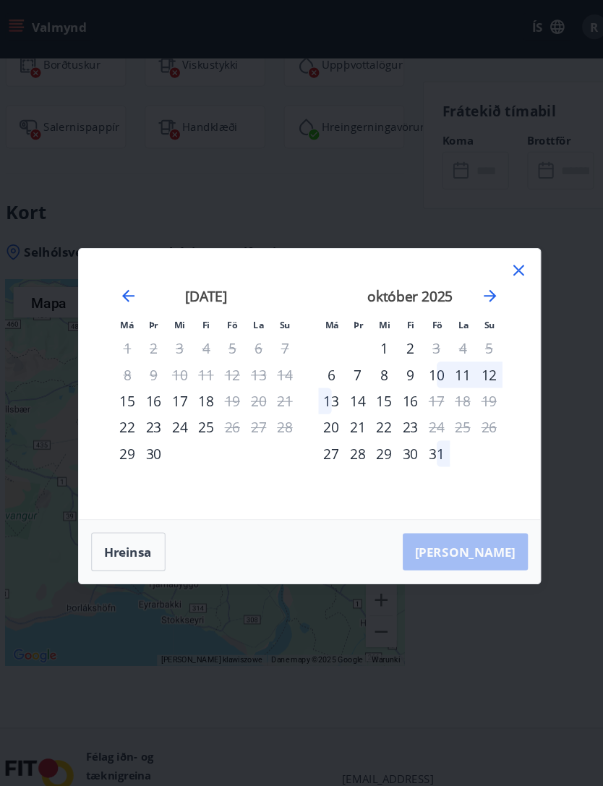
click at [489, 259] on icon at bounding box center [497, 256] width 17 height 17
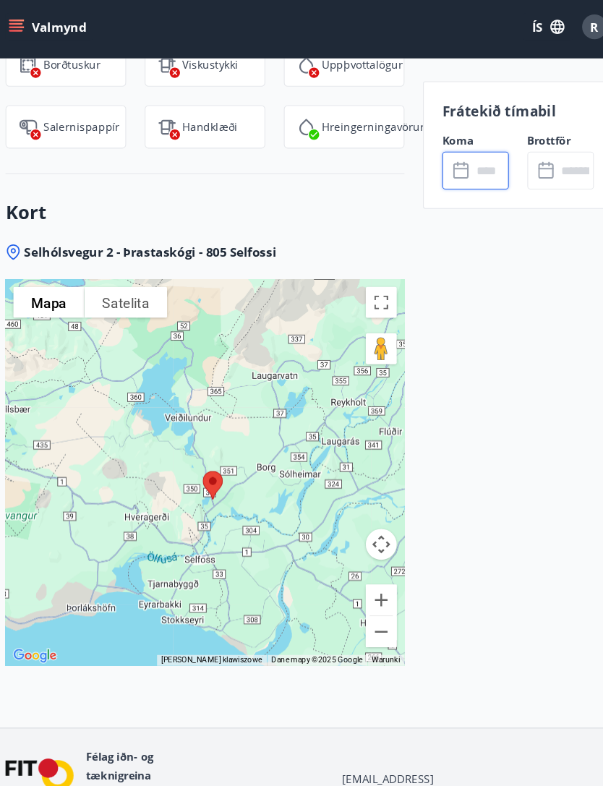
scroll to position [1740, 0]
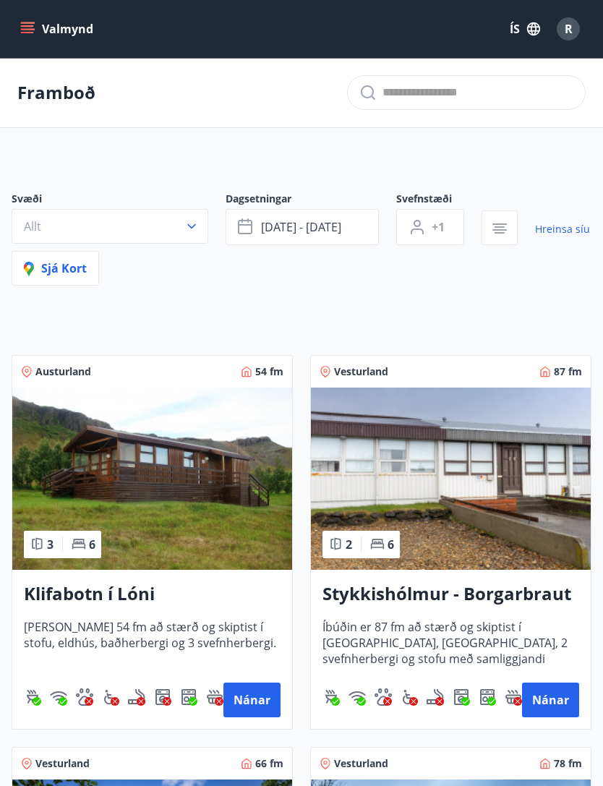
click at [312, 221] on span "[DATE] - [DATE]" at bounding box center [301, 227] width 80 height 16
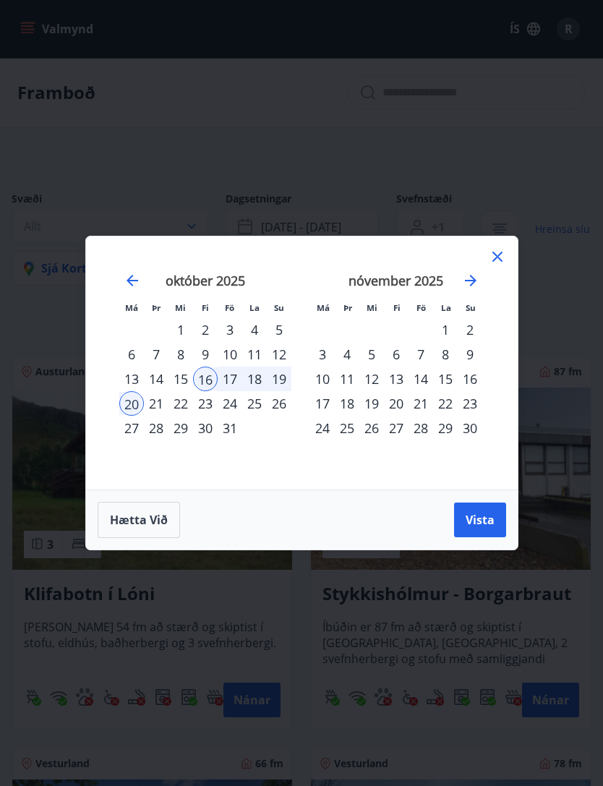
click at [239, 378] on div "17" at bounding box center [230, 378] width 25 height 25
click at [278, 375] on div "19" at bounding box center [279, 378] width 25 height 25
click at [491, 519] on span "Vista" at bounding box center [479, 520] width 29 height 16
